Goal: Book appointment/travel/reservation

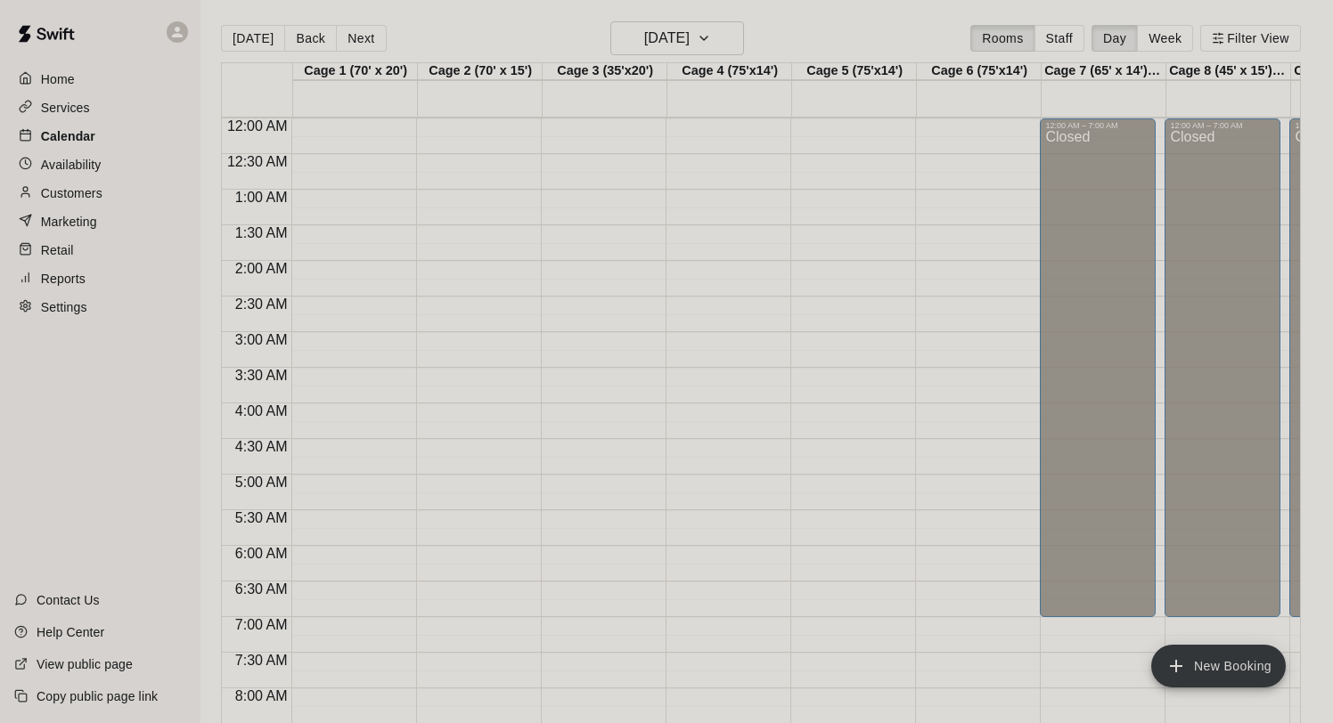
scroll to position [998, 0]
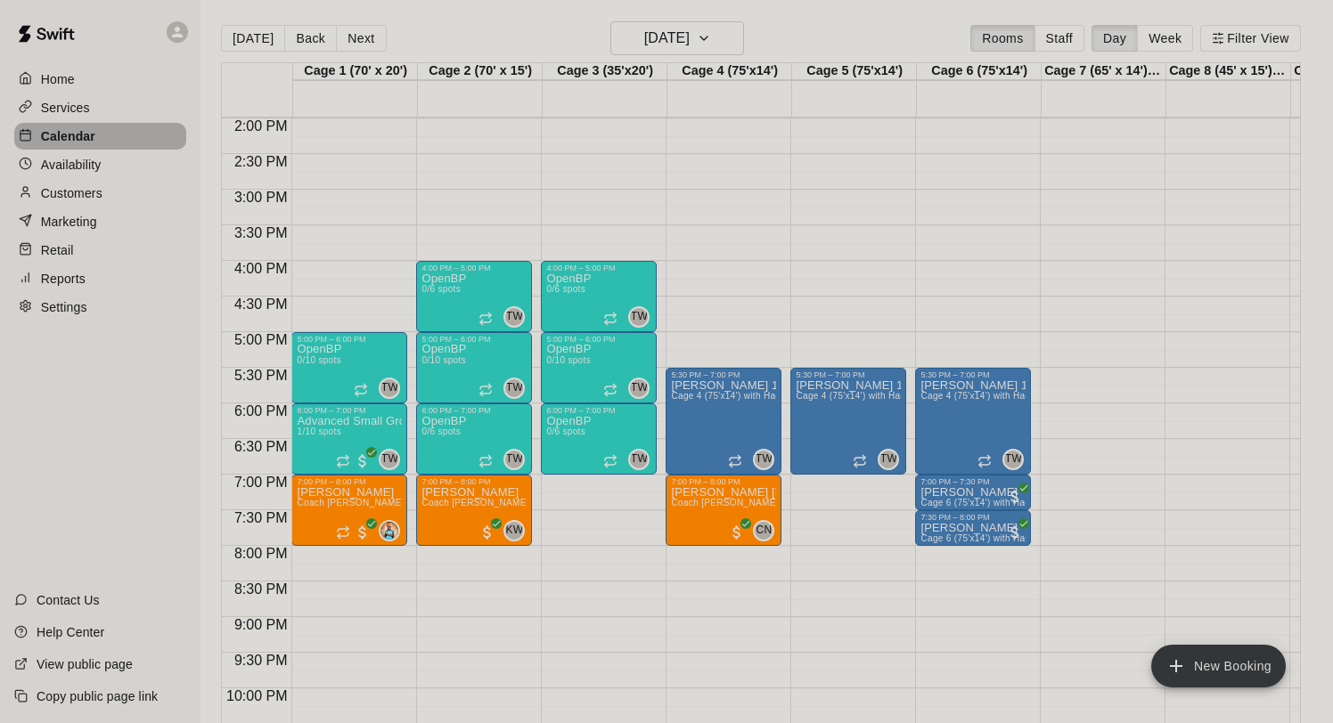
click at [88, 137] on p "Calendar" at bounding box center [68, 136] width 54 height 18
click at [658, 33] on h6 "[DATE]" at bounding box center [666, 38] width 45 height 25
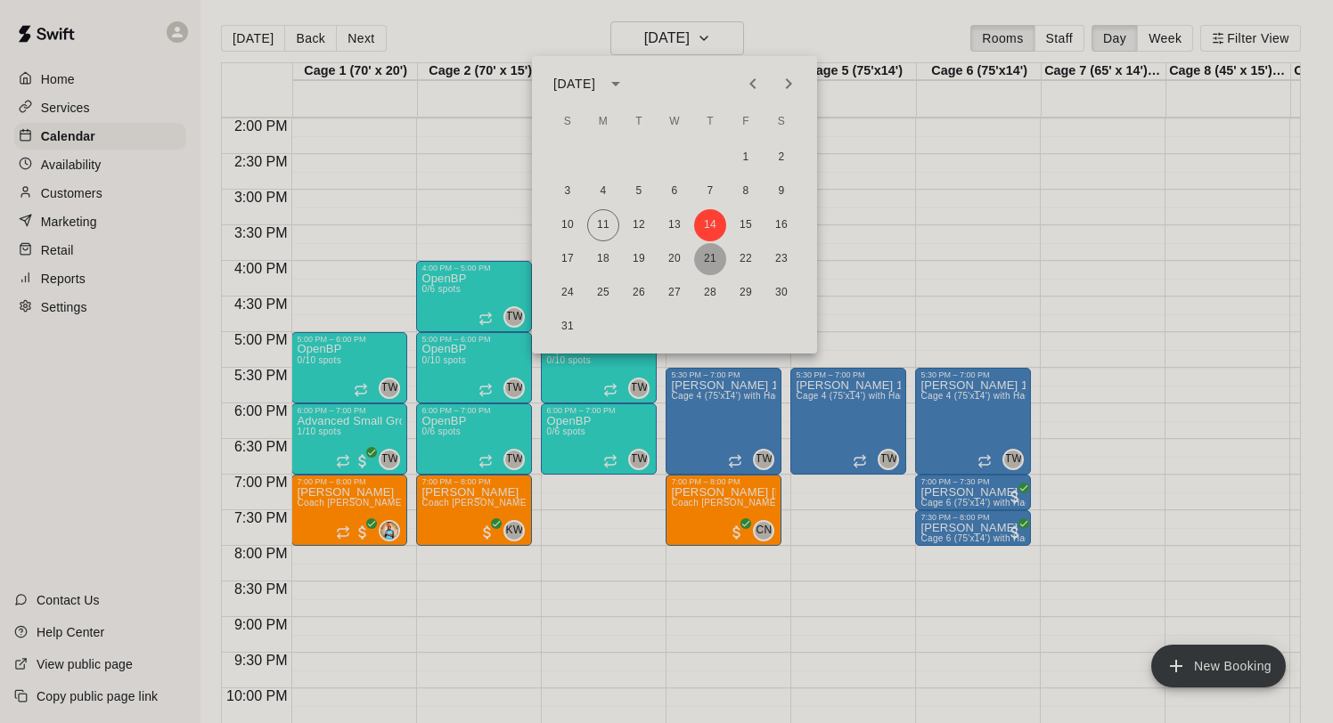
click at [710, 249] on button "21" at bounding box center [710, 259] width 32 height 32
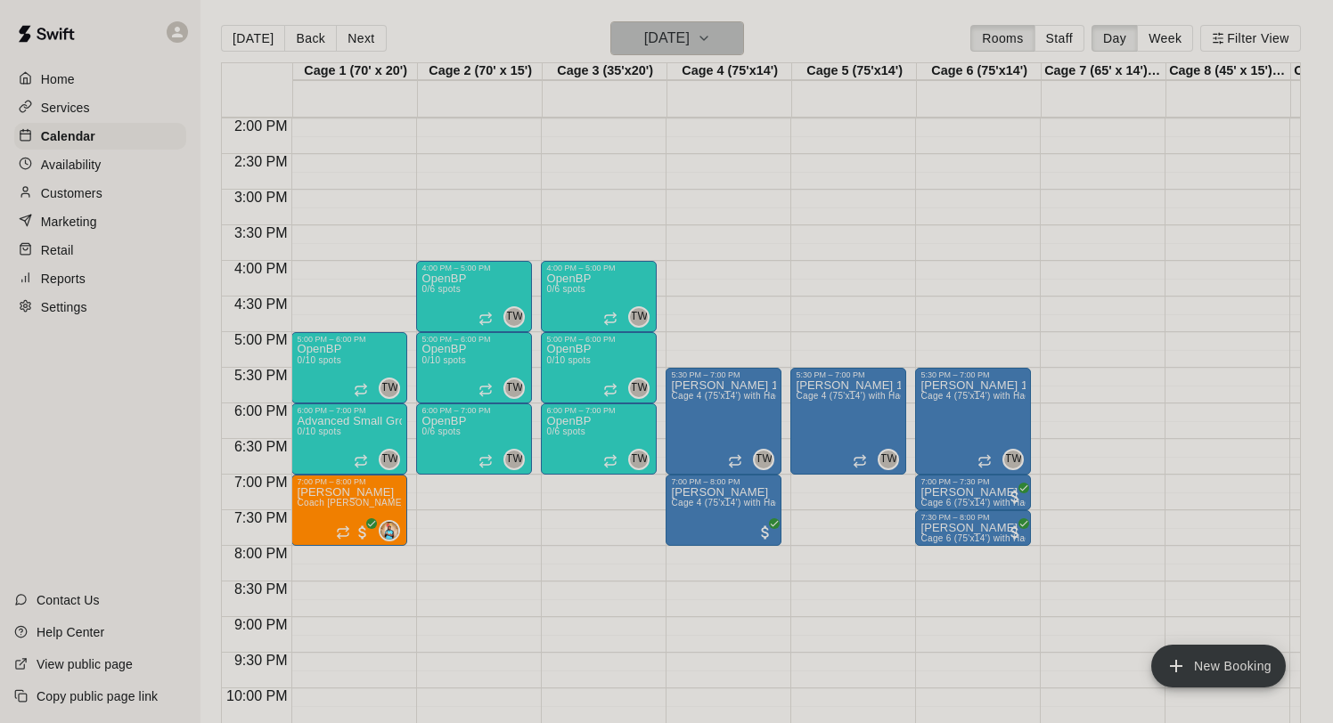
click at [689, 41] on h6 "[DATE]" at bounding box center [666, 38] width 45 height 25
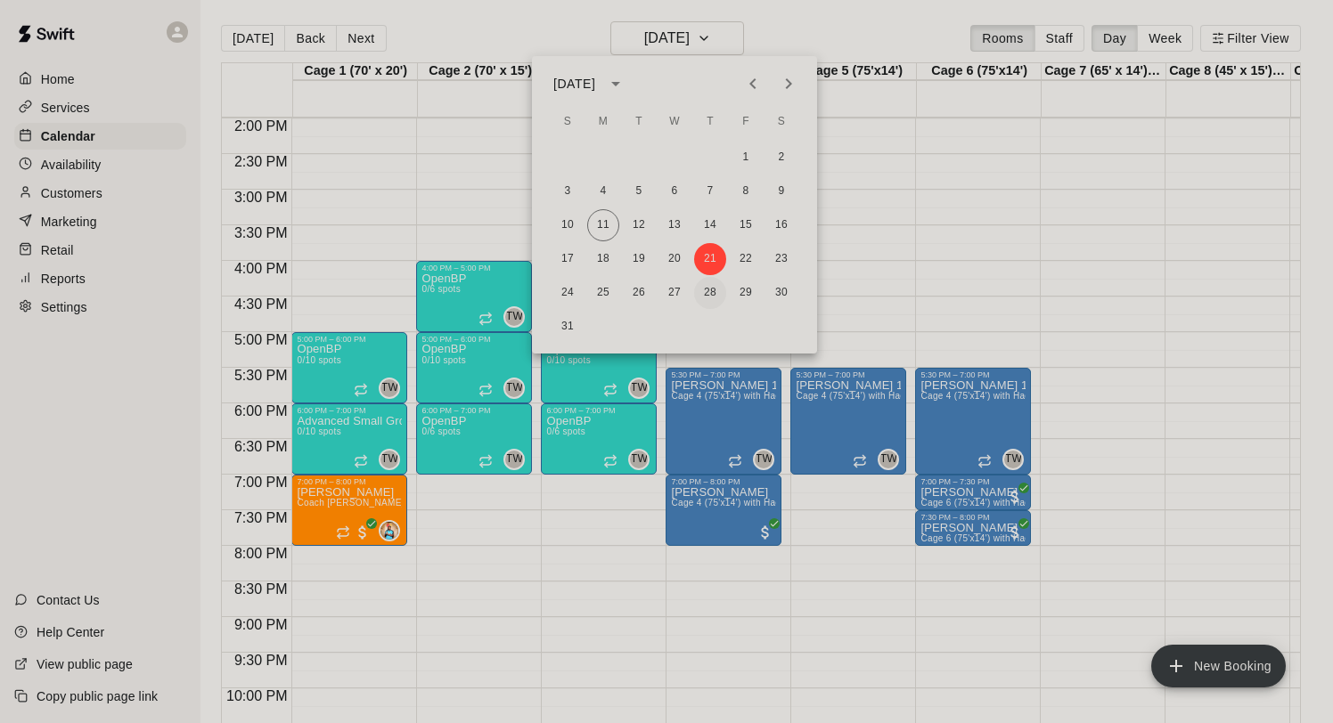
click at [714, 289] on button "28" at bounding box center [710, 293] width 32 height 32
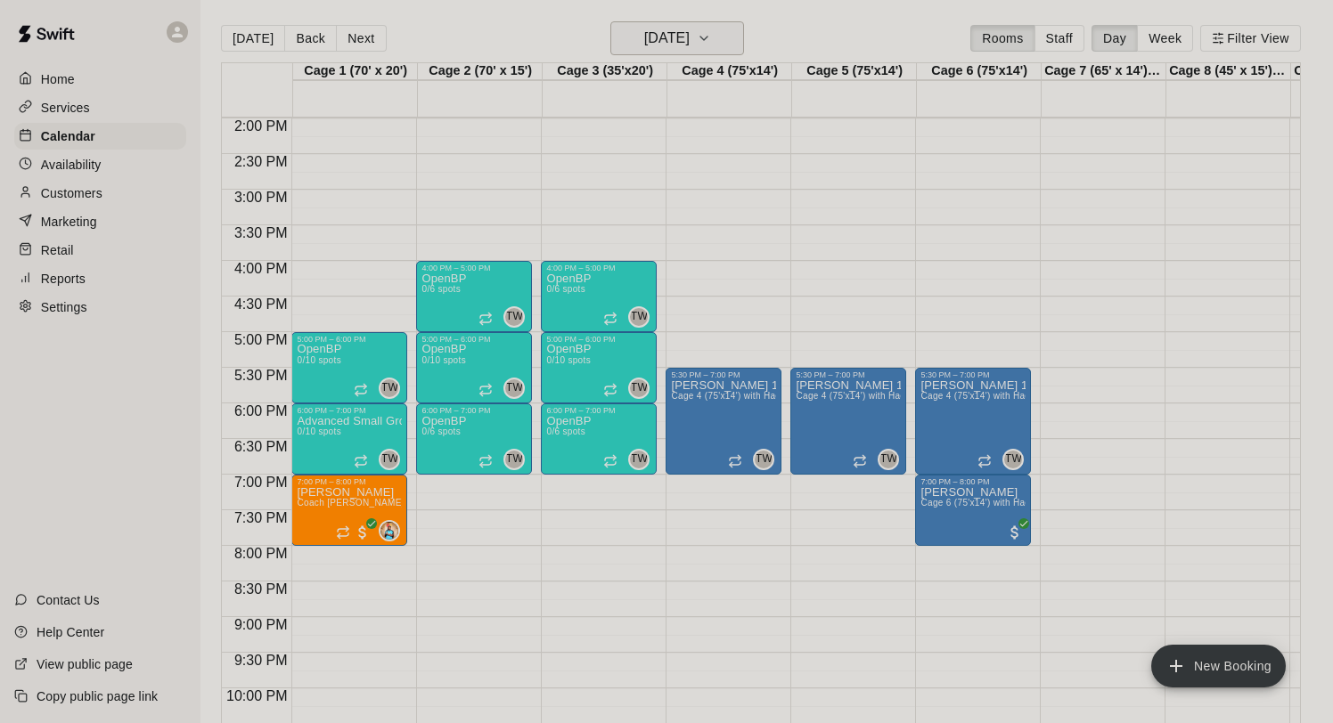
click at [664, 43] on h6 "[DATE]" at bounding box center [666, 38] width 45 height 25
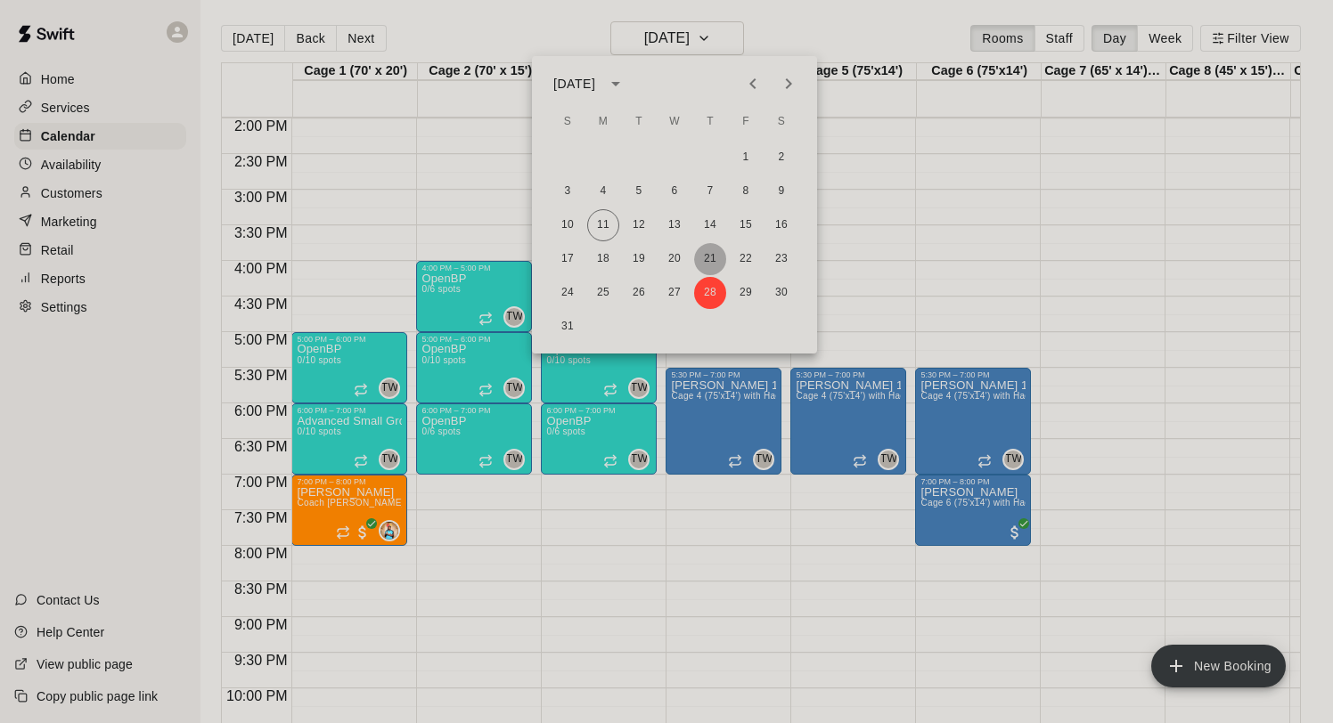
click at [707, 257] on button "21" at bounding box center [710, 259] width 32 height 32
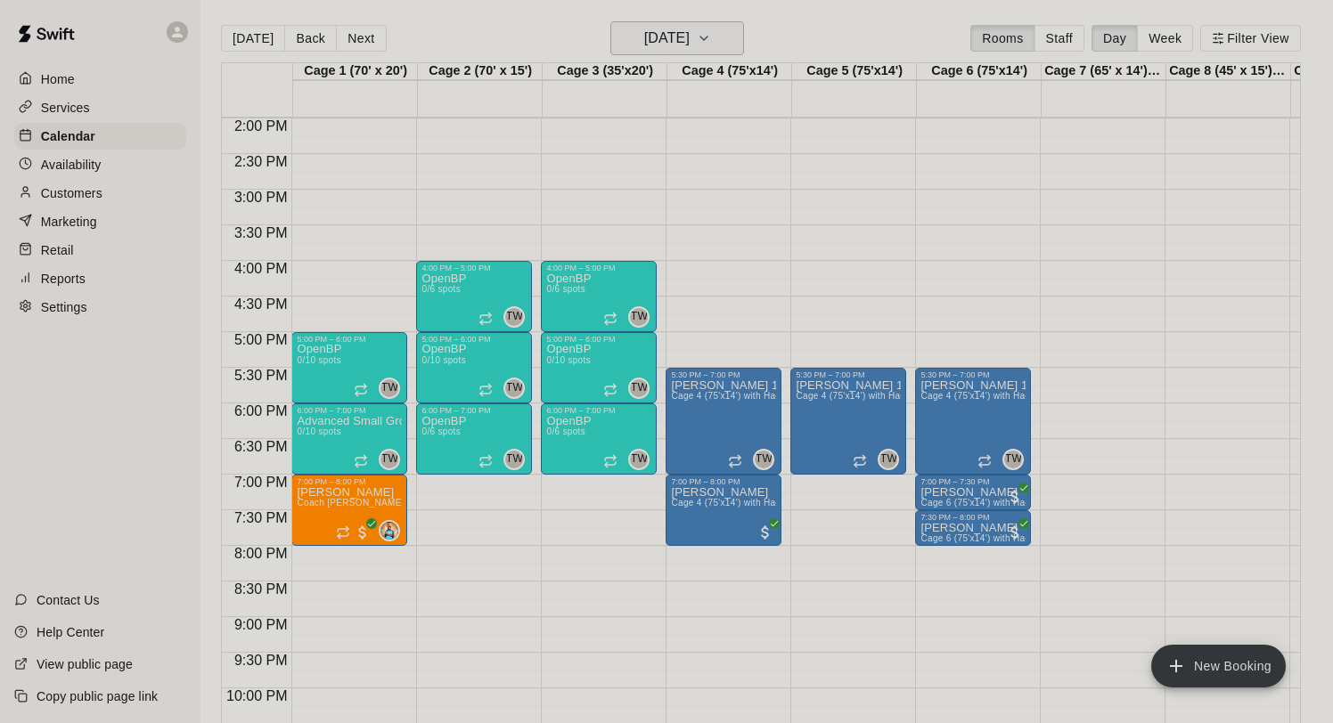
click at [677, 34] on h6 "[DATE]" at bounding box center [666, 38] width 45 height 25
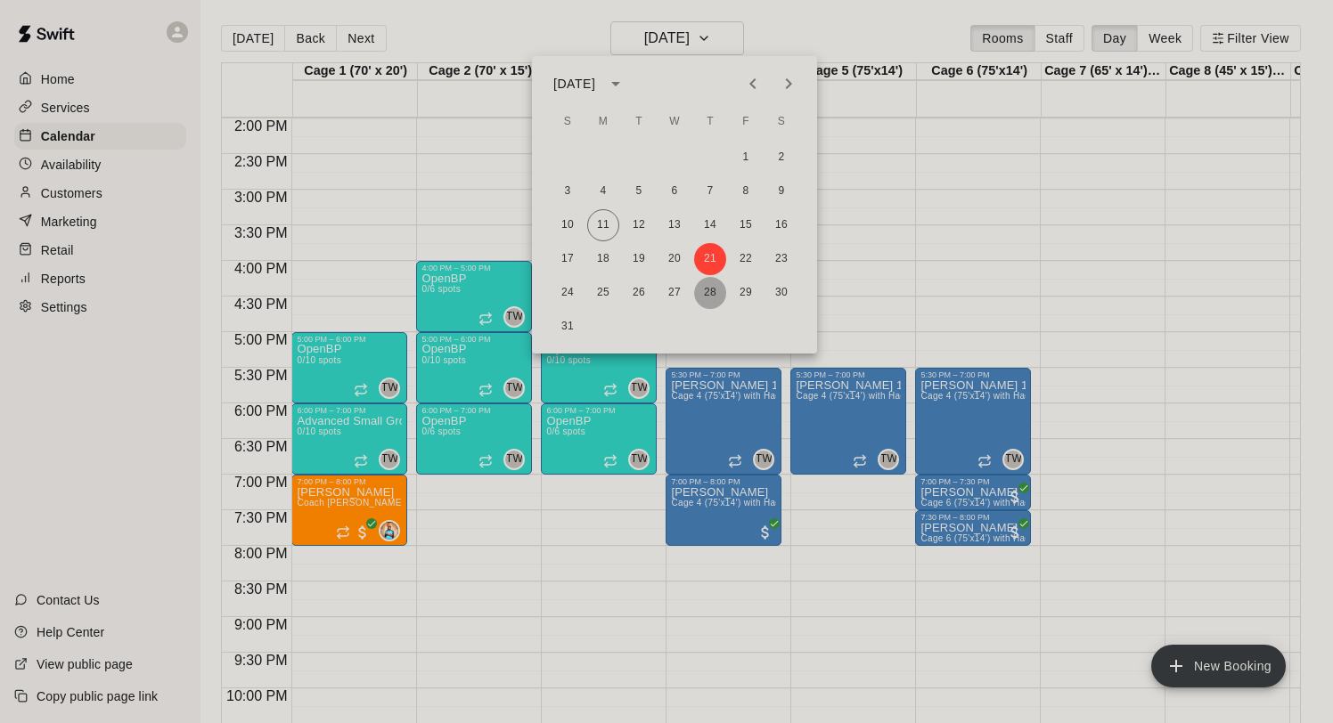
click at [709, 292] on button "28" at bounding box center [710, 293] width 32 height 32
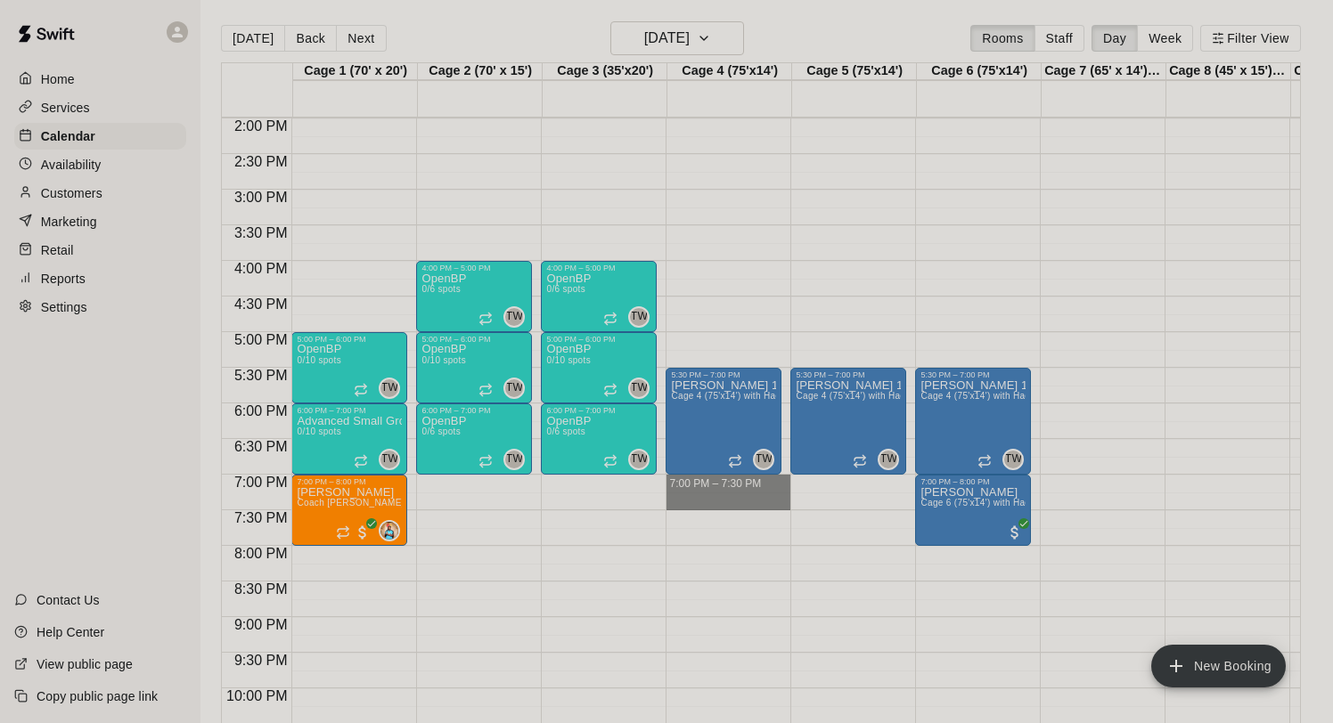
drag, startPoint x: 725, startPoint y: 484, endPoint x: 725, endPoint y: 510, distance: 25.8
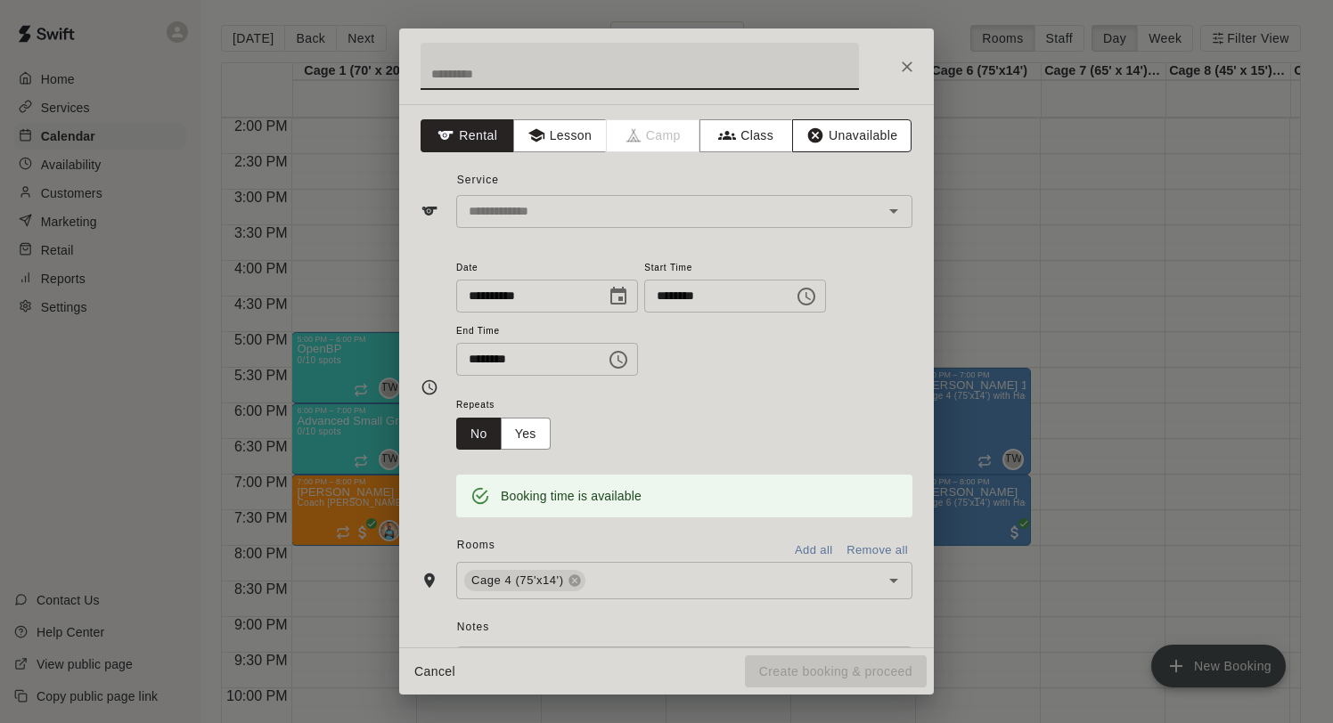
click at [823, 136] on icon "button" at bounding box center [815, 135] width 18 height 18
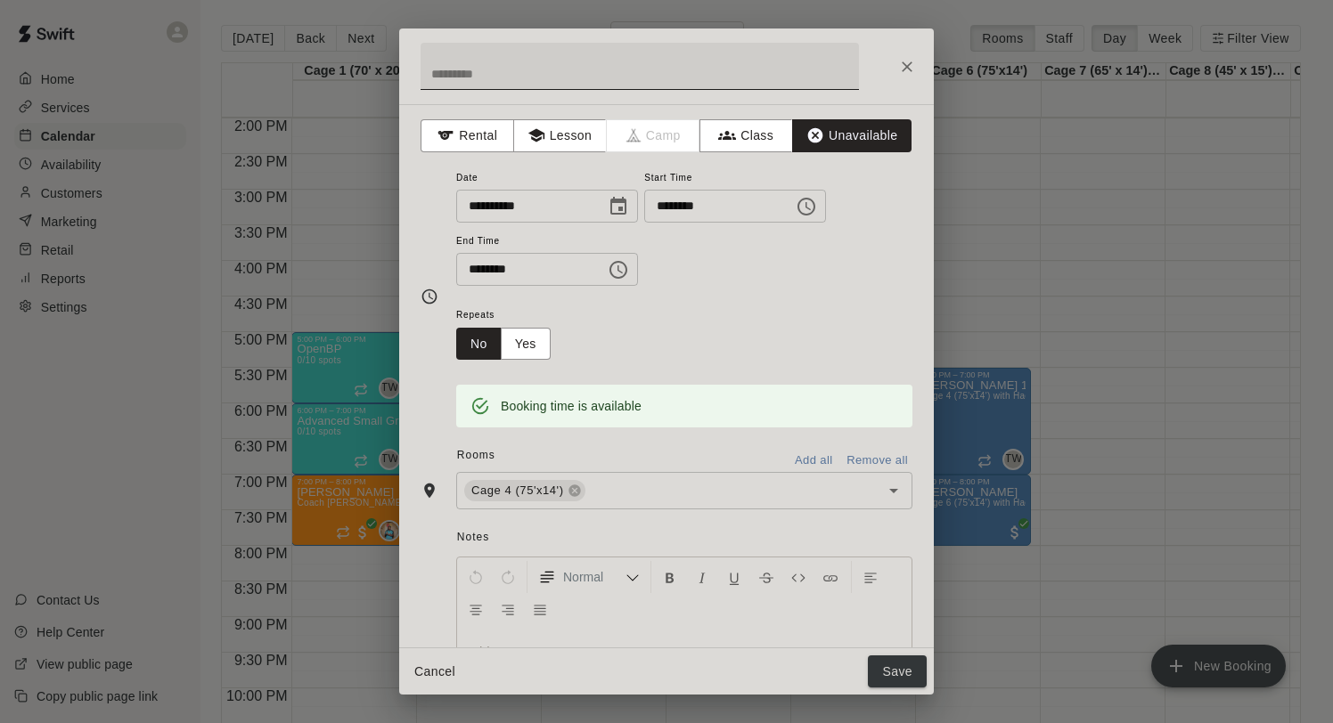
click at [670, 78] on input "text" at bounding box center [639, 66] width 438 height 47
click at [493, 76] on input "text" at bounding box center [639, 66] width 438 height 47
type input "*****"
click at [542, 330] on button "Yes" at bounding box center [526, 344] width 50 height 33
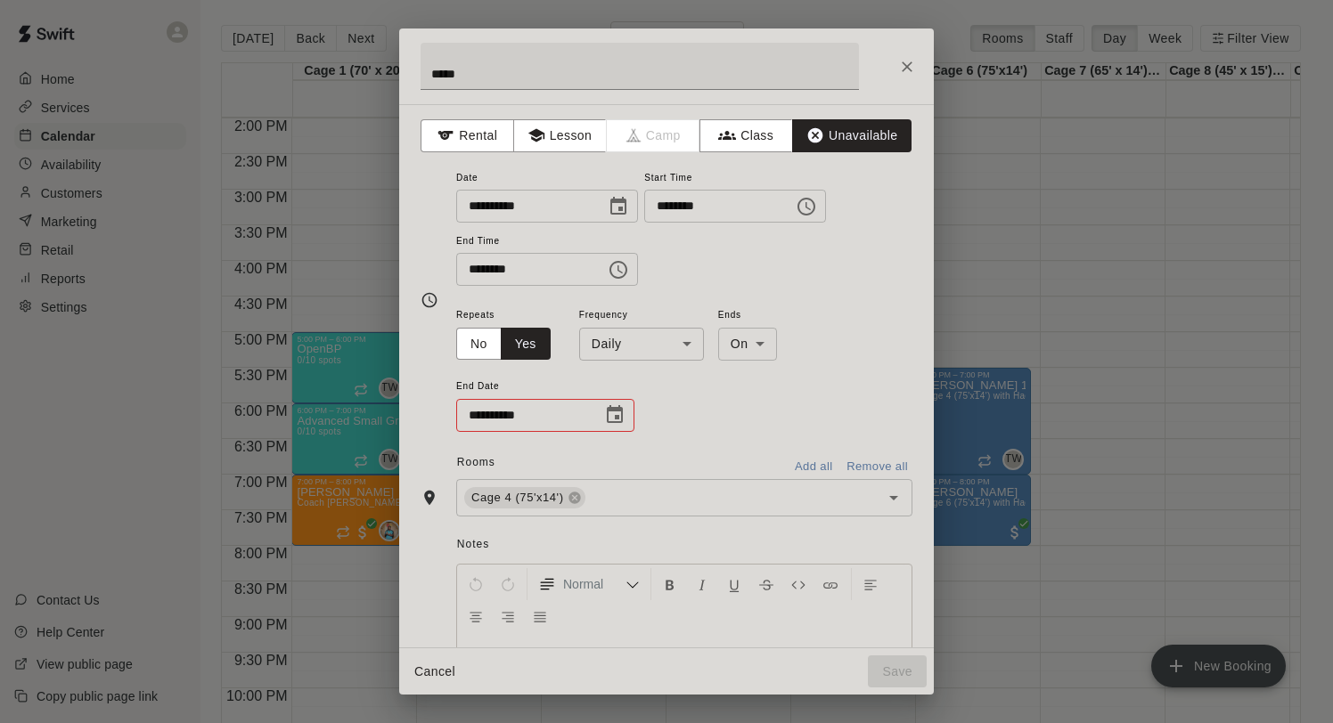
click at [599, 352] on body "Home Services Calendar Availability Customers Marketing Retail Reports Settings…" at bounding box center [666, 376] width 1333 height 752
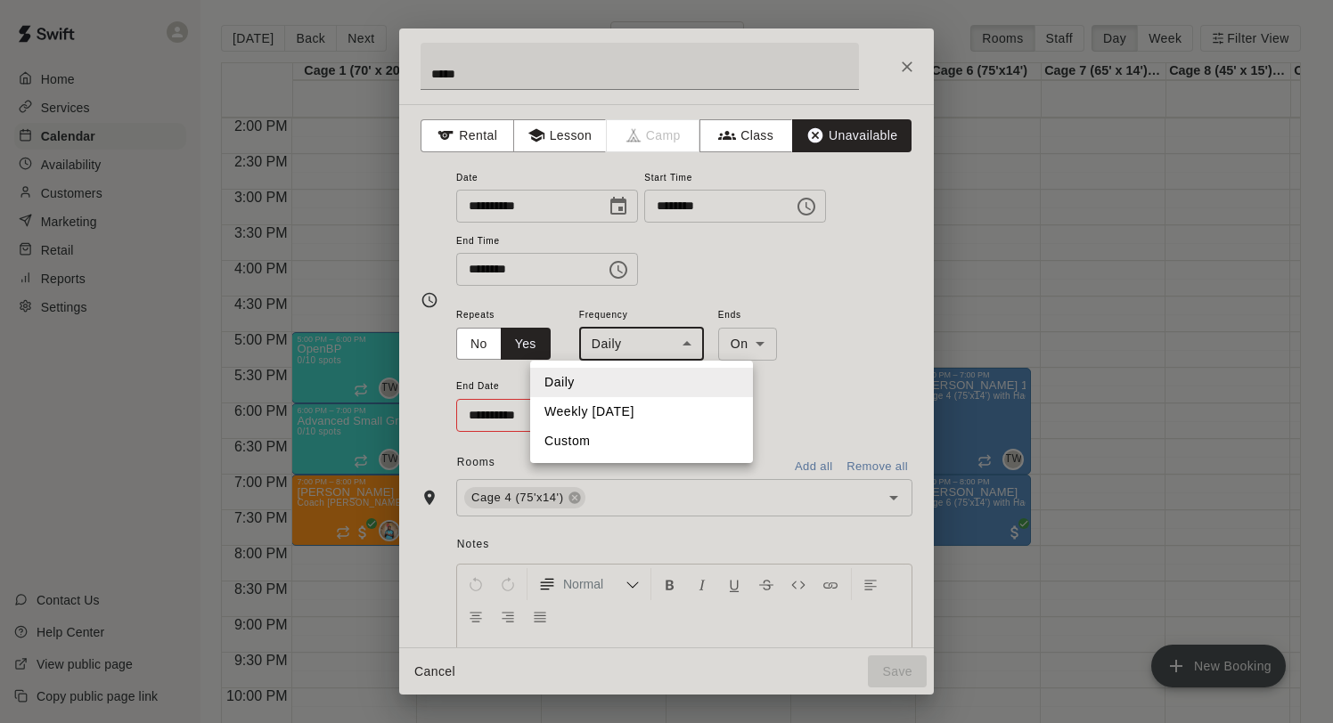
click at [624, 420] on li "Weekly [DATE]" at bounding box center [641, 411] width 223 height 29
type input "******"
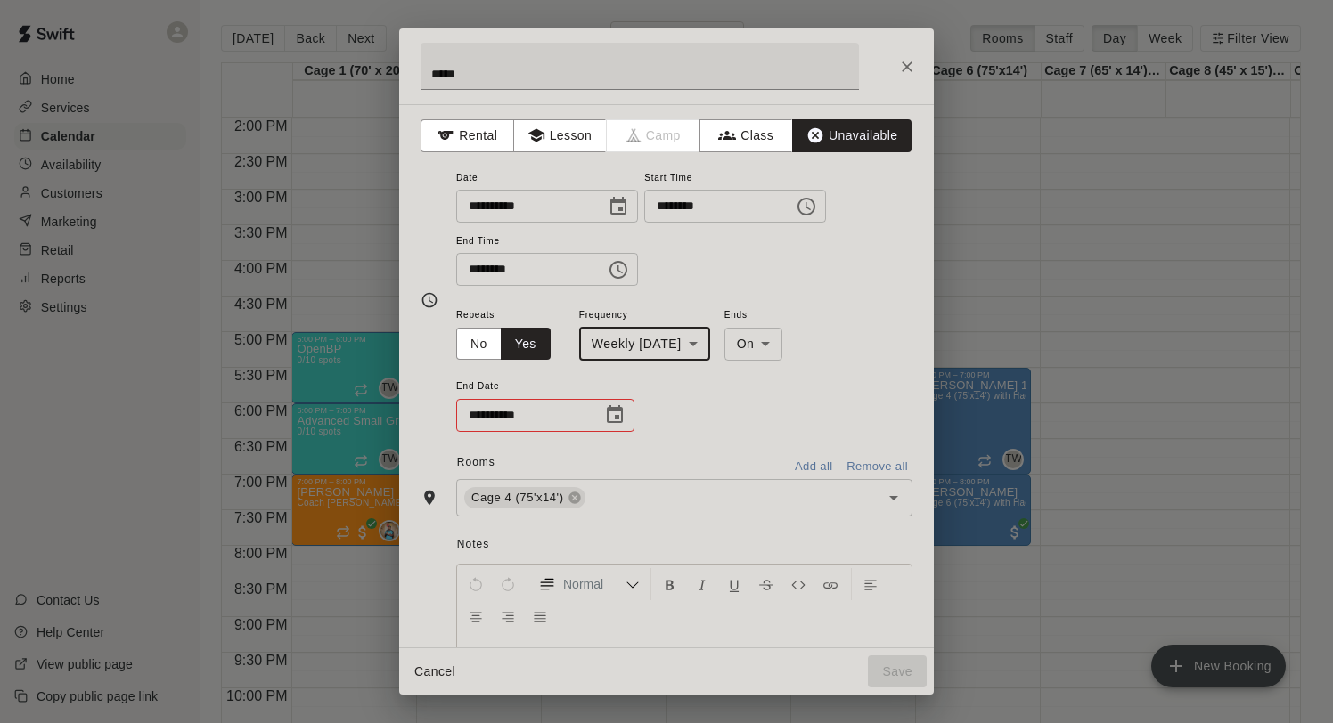
click at [629, 428] on div "**********" at bounding box center [545, 415] width 178 height 33
click at [620, 415] on icon "Choose date" at bounding box center [614, 414] width 21 height 21
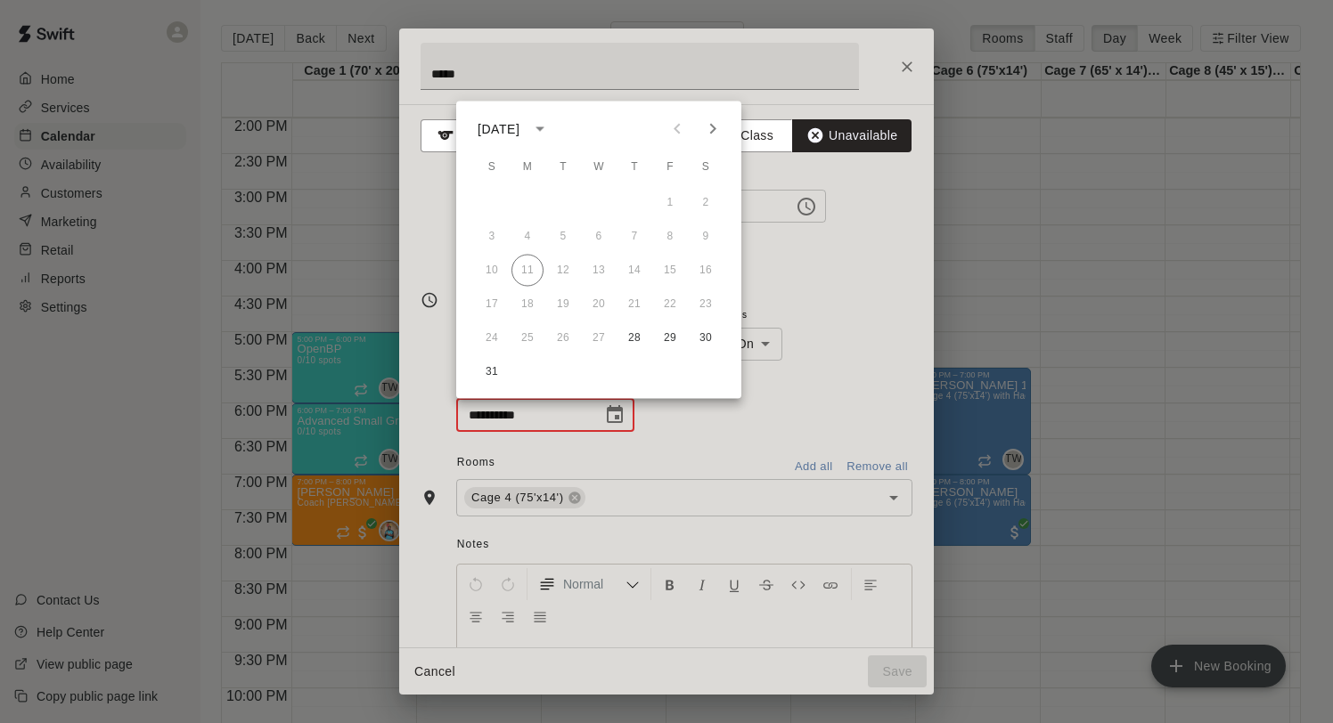
click at [716, 131] on icon "Next month" at bounding box center [712, 128] width 21 height 21
click at [632, 331] on button "27" at bounding box center [634, 338] width 32 height 32
type input "**********"
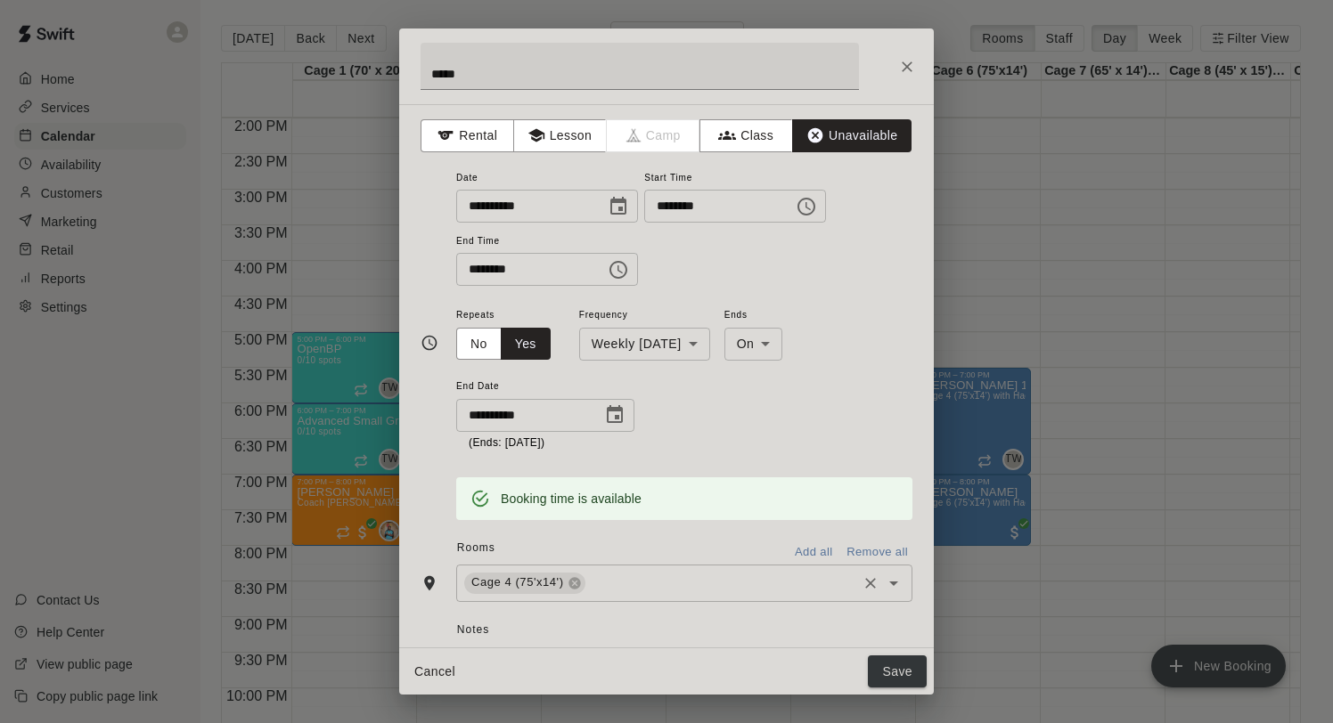
click at [644, 581] on input "text" at bounding box center [721, 583] width 266 height 22
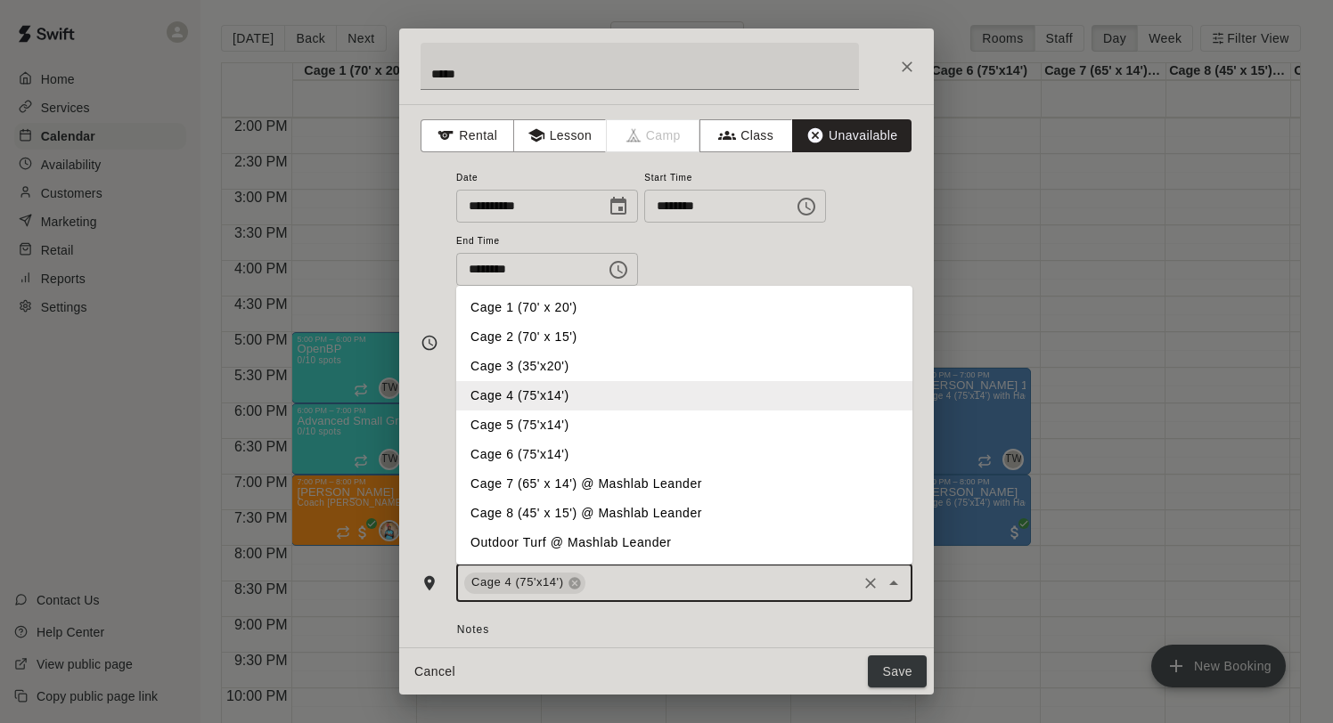
click at [567, 430] on li "Cage 5 (75'x14')" at bounding box center [684, 425] width 456 height 29
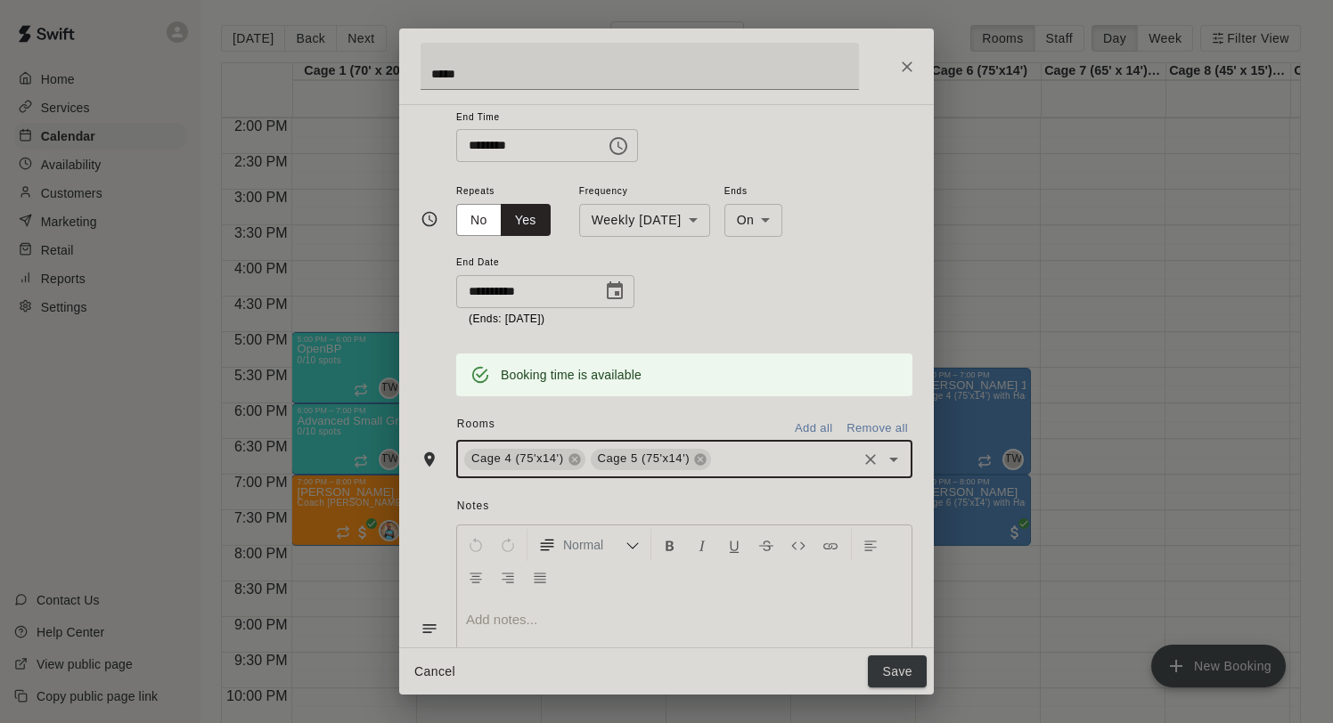
scroll to position [242, 0]
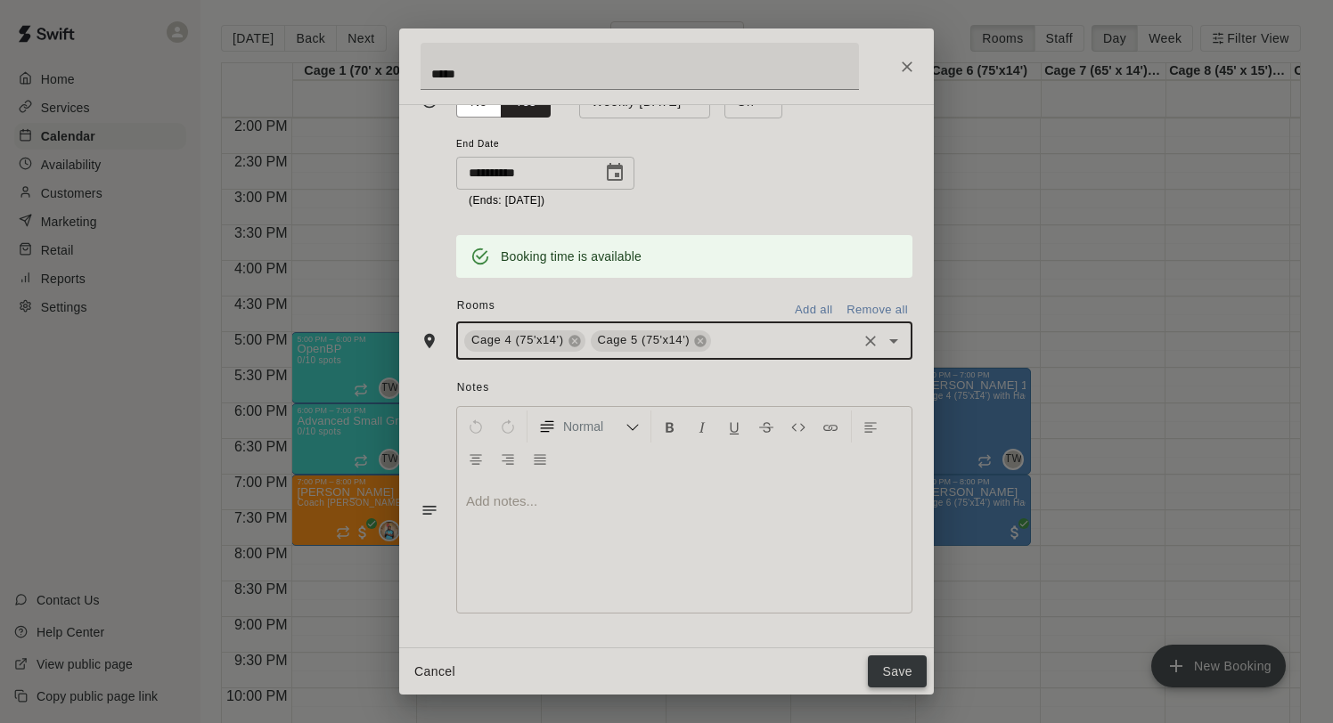
click at [905, 672] on button "Save" at bounding box center [897, 672] width 59 height 33
